Goal: Task Accomplishment & Management: Use online tool/utility

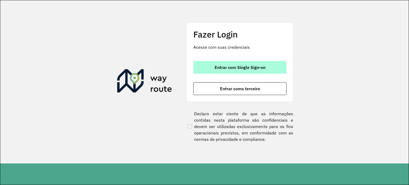
click at [224, 66] on span "Entrar com Single Sign-on" at bounding box center [240, 67] width 51 height 4
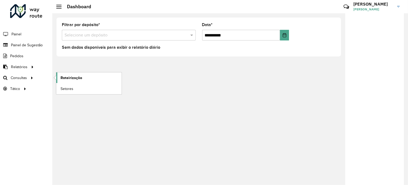
click at [68, 78] on span "Roteirização" at bounding box center [71, 78] width 22 height 6
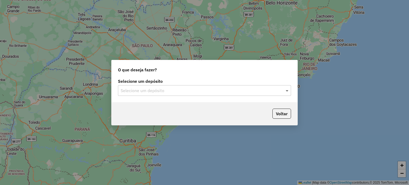
click at [286, 93] on span at bounding box center [288, 90] width 7 height 6
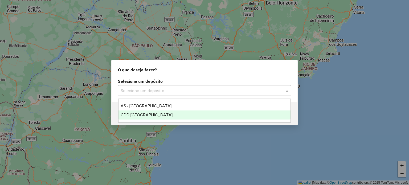
click at [142, 114] on span "CDD [GEOGRAPHIC_DATA]" at bounding box center [147, 115] width 52 height 5
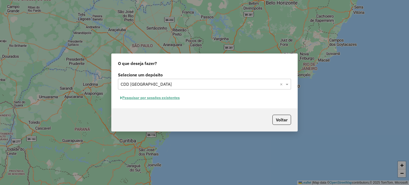
click at [155, 98] on button "Pesquisar por sessões existentes" at bounding box center [150, 98] width 64 height 8
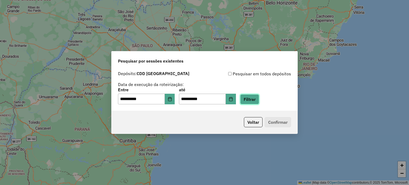
click at [258, 100] on button "Filtrar" at bounding box center [249, 99] width 19 height 10
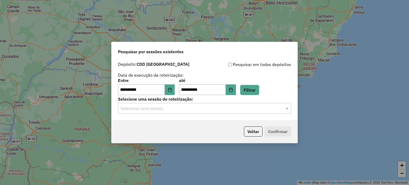
click at [196, 110] on input "text" at bounding box center [199, 108] width 157 height 6
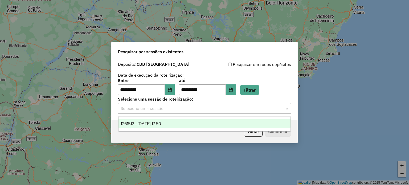
click at [160, 124] on span "1261512 - 08/09/2025 17:50" at bounding box center [141, 123] width 40 height 5
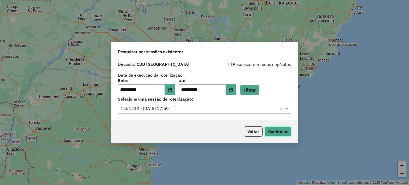
click at [279, 133] on button "Confirmar" at bounding box center [278, 132] width 26 height 10
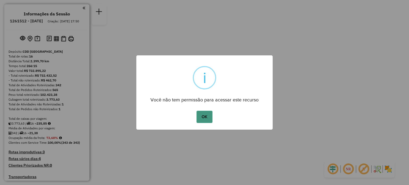
click at [204, 115] on button "OK" at bounding box center [205, 117] width 16 height 12
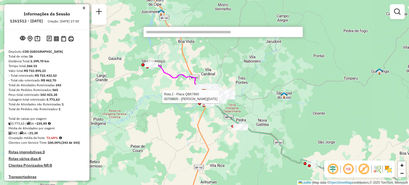
paste input "****"
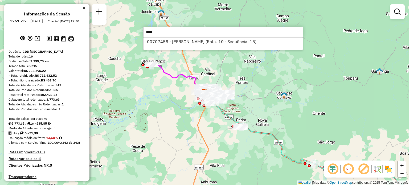
type input "****"
click at [194, 46] on div "00707458 - [PERSON_NAME] (Rota: 10 - Sequência: 15)" at bounding box center [223, 43] width 160 height 13
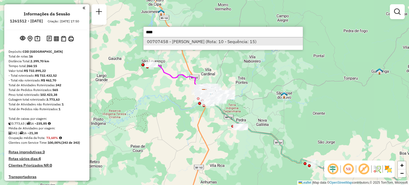
click at [194, 43] on li "00707458 - [PERSON_NAME] (Rota: 10 - Sequência: 15)" at bounding box center [223, 42] width 159 height 8
select select "**********"
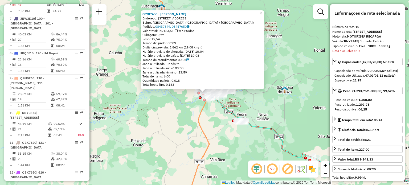
scroll to position [473, 0]
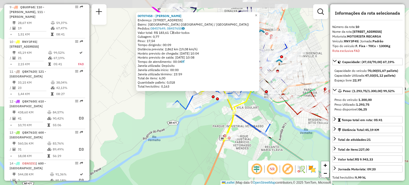
drag, startPoint x: 190, startPoint y: 80, endPoint x: 205, endPoint y: 105, distance: 29.5
click at [205, 105] on div "00707458 - ANALICE PEREIRA SILV Endereço: [STREET_ADDRESS]: [GEOGRAPHIC_DATA] (…" at bounding box center [204, 92] width 409 height 185
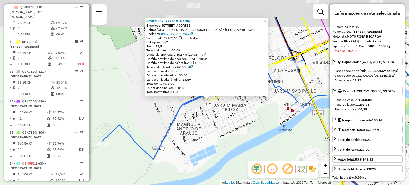
drag, startPoint x: 231, startPoint y: 81, endPoint x: 218, endPoint y: 115, distance: 36.6
click at [226, 117] on div "00707458 - ANALICE PEREIRA SILV Endereço: [STREET_ADDRESS]: [GEOGRAPHIC_DATA] (…" at bounding box center [204, 92] width 409 height 185
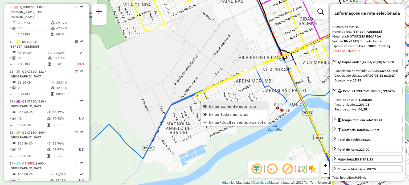
click at [216, 107] on span "Exibir somente esta rota" at bounding box center [232, 106] width 47 height 4
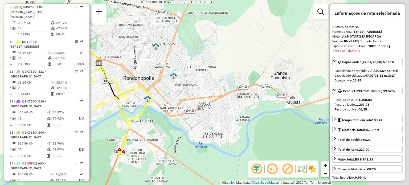
drag, startPoint x: 284, startPoint y: 116, endPoint x: 177, endPoint y: 121, distance: 107.2
click at [177, 121] on div "Janela de atendimento Grade de atendimento Capacidade Transportadoras Veículos …" at bounding box center [204, 92] width 409 height 185
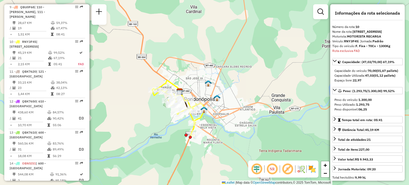
drag, startPoint x: 207, startPoint y: 131, endPoint x: 213, endPoint y: 131, distance: 5.9
click at [214, 131] on div "Janela de atendimento Grade de atendimento Capacidade Transportadoras Veículos …" at bounding box center [204, 92] width 409 height 185
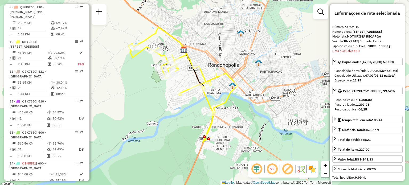
drag, startPoint x: 186, startPoint y: 109, endPoint x: 202, endPoint y: 103, distance: 17.2
click at [196, 104] on div "Janela de atendimento Grade de atendimento Capacidade Transportadoras Veículos …" at bounding box center [204, 92] width 409 height 185
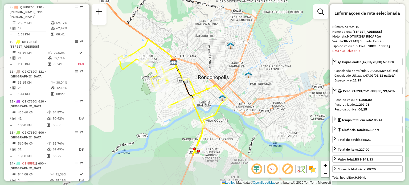
drag, startPoint x: 217, startPoint y: 100, endPoint x: 302, endPoint y: 53, distance: 97.1
click at [302, 53] on div "Janela de atendimento Grade de atendimento Capacidade Transportadoras Veículos …" at bounding box center [204, 92] width 409 height 185
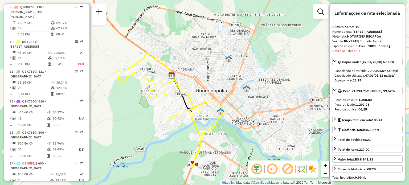
drag, startPoint x: 247, startPoint y: 109, endPoint x: 245, endPoint y: 122, distance: 13.5
click at [245, 122] on div "Janela de atendimento Grade de atendimento Capacidade Transportadoras Veículos …" at bounding box center [204, 92] width 409 height 185
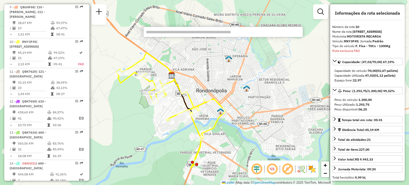
paste input "****"
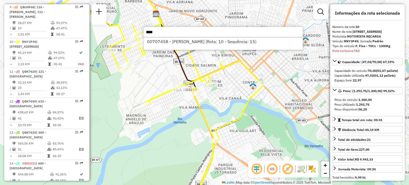
type input "****"
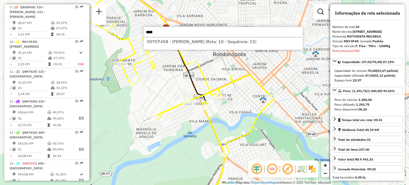
drag, startPoint x: 178, startPoint y: 135, endPoint x: 161, endPoint y: 122, distance: 21.7
click at [184, 141] on div "Janela de atendimento Grade de atendimento Capacidade Transportadoras Veículos …" at bounding box center [204, 92] width 409 height 185
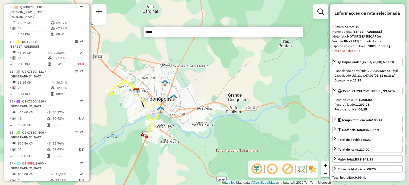
drag, startPoint x: 287, startPoint y: 111, endPoint x: 216, endPoint y: 112, distance: 70.9
click at [216, 112] on div "Janela de atendimento Grade de atendimento Capacidade Transportadoras Veículos …" at bounding box center [204, 92] width 409 height 185
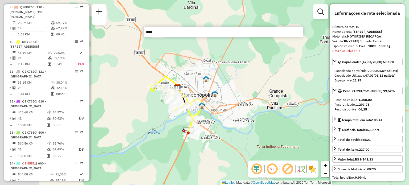
drag, startPoint x: 217, startPoint y: 117, endPoint x: 251, endPoint y: 114, distance: 34.8
click at [251, 114] on div "Janela de atendimento Grade de atendimento Capacidade Transportadoras Veículos …" at bounding box center [204, 92] width 409 height 185
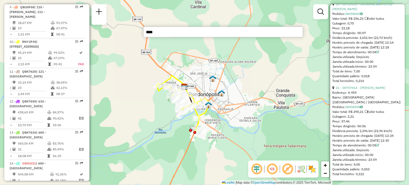
scroll to position [2067, 0]
